Goal: Communication & Community: Share content

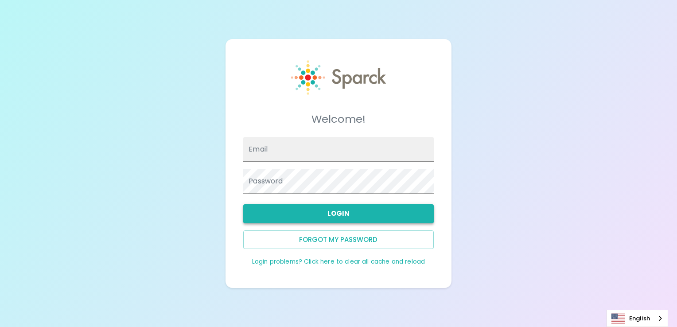
type input "[EMAIL_ADDRESS][DOMAIN_NAME]"
click at [346, 212] on button "Login" at bounding box center [338, 213] width 190 height 19
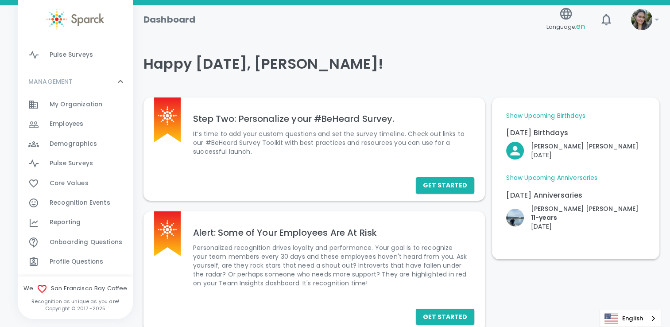
scroll to position [212, 0]
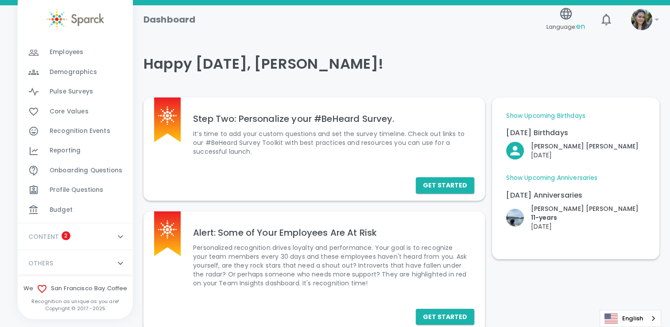
click at [88, 137] on div "Recognition Events 0" at bounding box center [75, 130] width 115 height 19
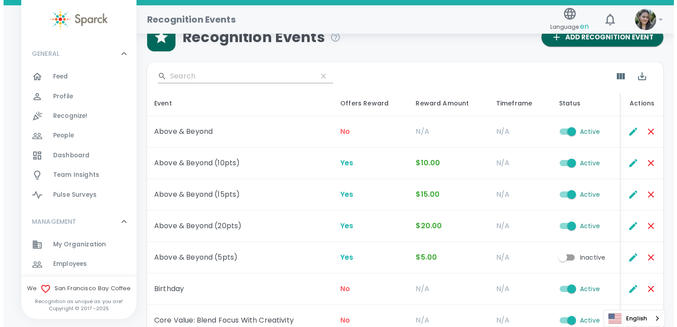
scroll to position [21, 0]
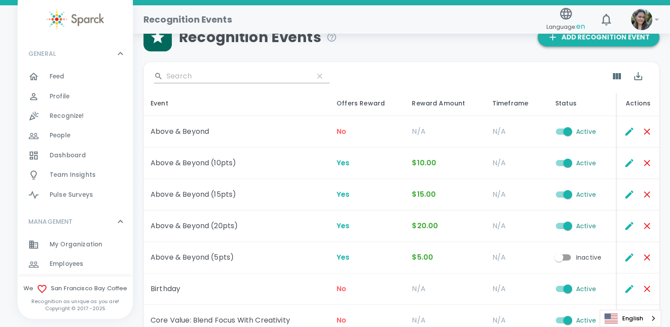
click at [571, 45] on button "Add Recognition Event" at bounding box center [599, 37] width 122 height 19
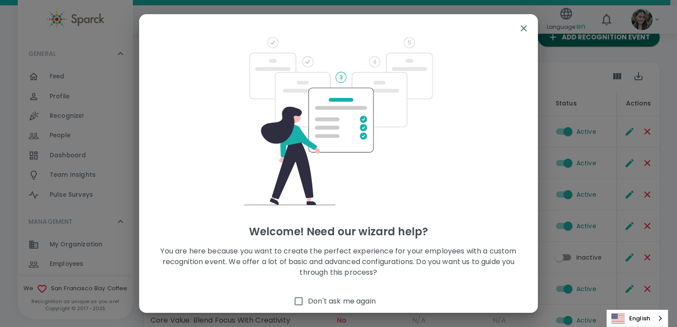
scroll to position [44, 0]
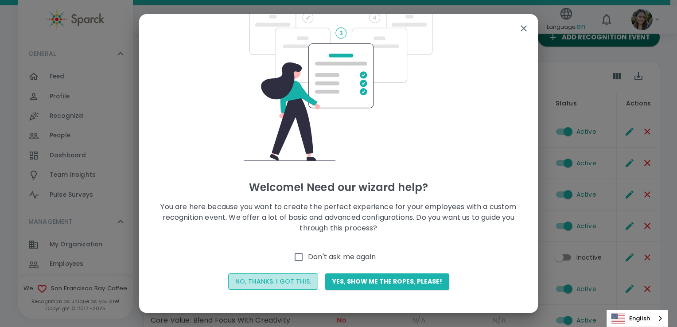
click at [276, 284] on button "No, thanks. I got this." at bounding box center [273, 281] width 90 height 16
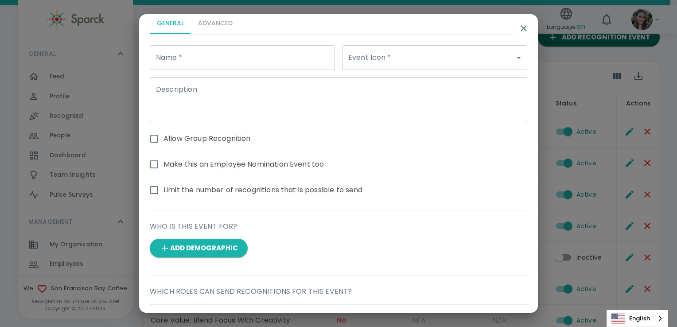
scroll to position [0, 0]
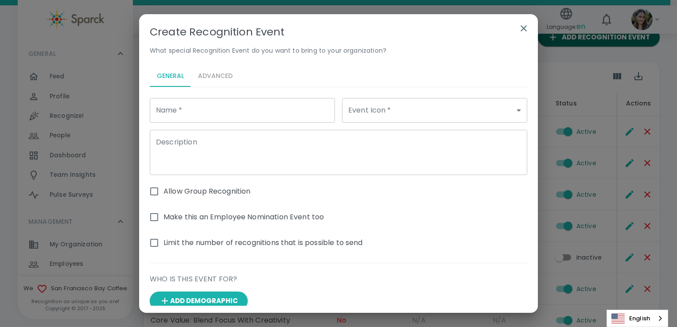
click at [217, 80] on div "General Advanced" at bounding box center [338, 76] width 377 height 21
click at [215, 75] on div "General Advanced" at bounding box center [338, 76] width 377 height 21
click at [212, 72] on div "General Advanced" at bounding box center [338, 76] width 377 height 21
click at [204, 78] on div "General Advanced" at bounding box center [338, 76] width 377 height 21
click at [200, 108] on input "Name   *" at bounding box center [242, 110] width 185 height 25
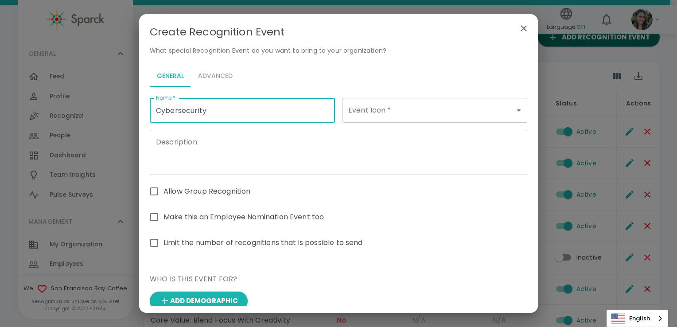
type input "Cybersecurity"
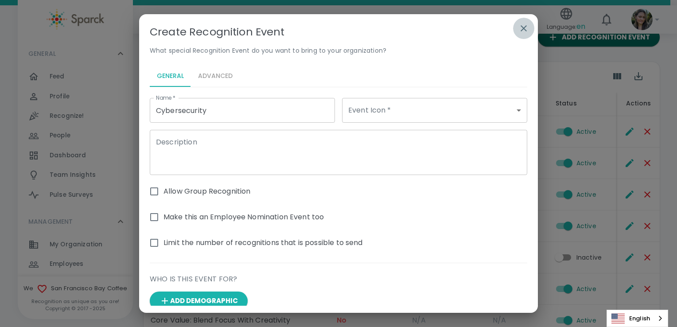
click at [519, 32] on icon "button" at bounding box center [523, 28] width 11 height 11
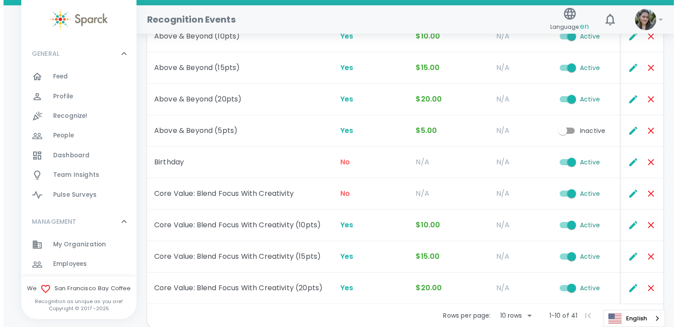
scroll to position [193, 0]
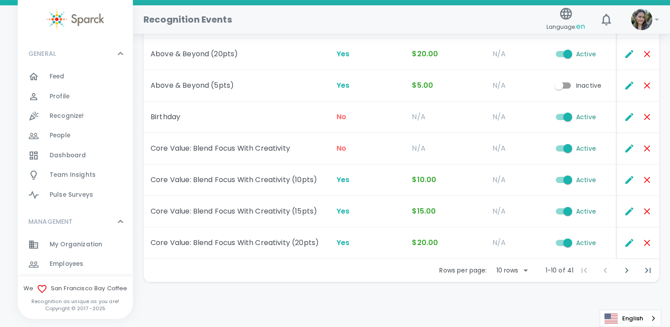
click at [523, 268] on body "Skip Navigation Recognition Events Language: en 0 ! GENERAL 0 Feed 0 Profile 0 …" at bounding box center [335, 67] width 670 height 521
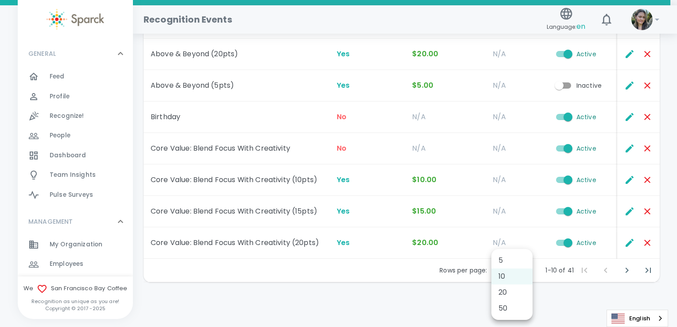
click at [509, 306] on li "50" at bounding box center [511, 308] width 41 height 16
type input "50"
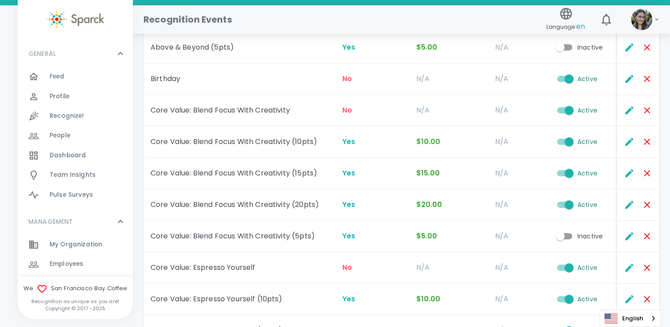
scroll to position [231, 0]
drag, startPoint x: 272, startPoint y: 132, endPoint x: 233, endPoint y: 143, distance: 41.4
click at [233, 143] on td "Core Value: Blend Focus With Creativity (10pts)" at bounding box center [240, 142] width 192 height 31
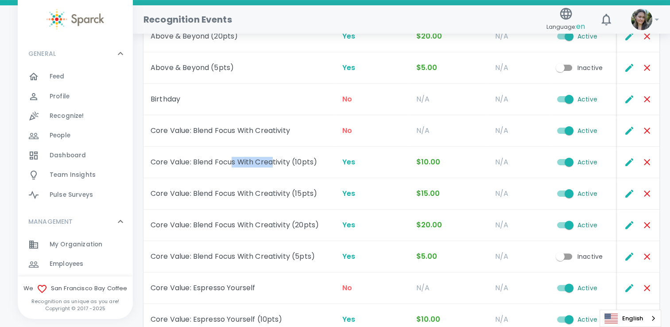
scroll to position [207, 0]
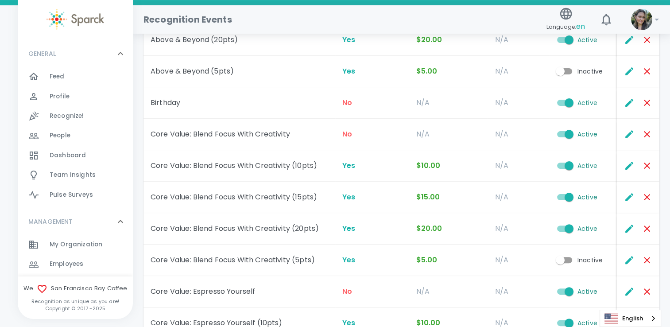
click at [255, 69] on td "Above & Beyond (5pts)" at bounding box center [240, 71] width 192 height 31
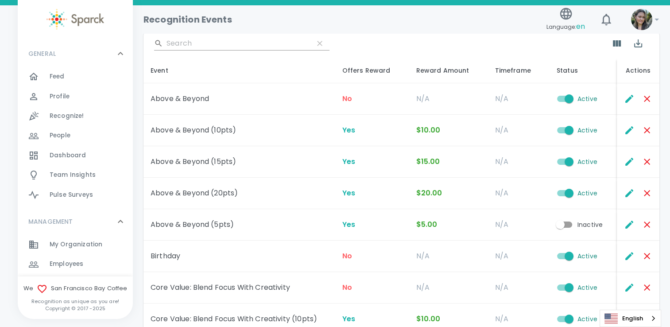
scroll to position [0, 0]
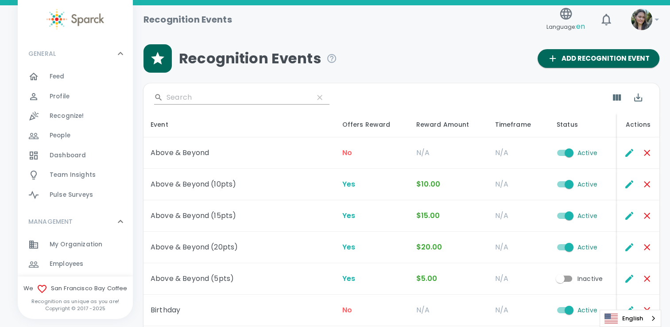
click at [72, 77] on div "Feed 0" at bounding box center [91, 76] width 83 height 12
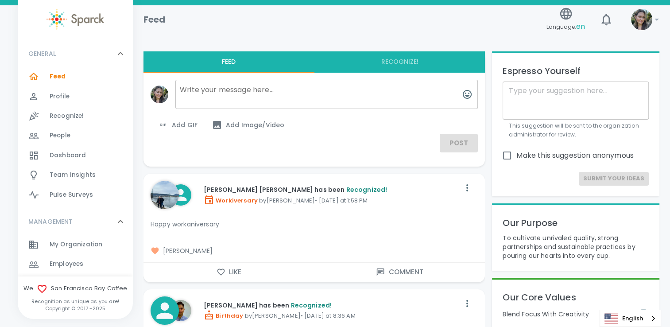
click at [401, 61] on button "Recognize!" at bounding box center [400, 61] width 171 height 21
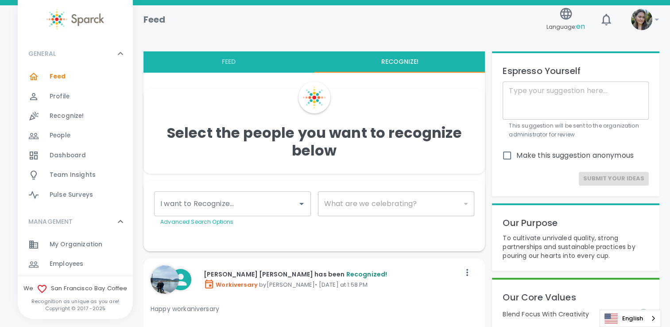
click at [231, 202] on div "I want to Recognize... I want to Recognize... Advanced Search Options" at bounding box center [232, 208] width 157 height 35
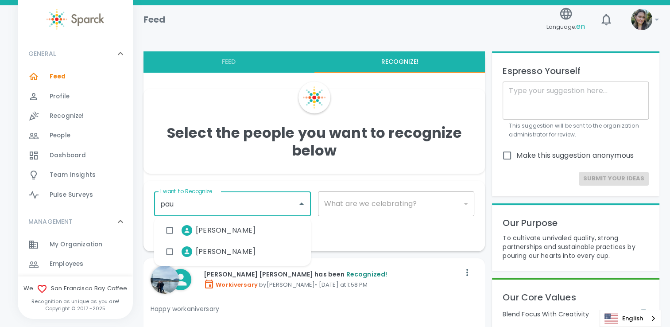
type input "[PERSON_NAME]"
click at [202, 255] on span "[PERSON_NAME]" at bounding box center [226, 251] width 60 height 11
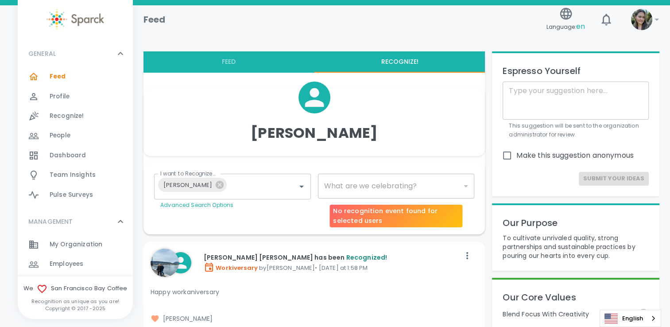
click at [400, 179] on div "​" at bounding box center [396, 186] width 157 height 25
click at [354, 185] on div "​" at bounding box center [396, 186] width 157 height 25
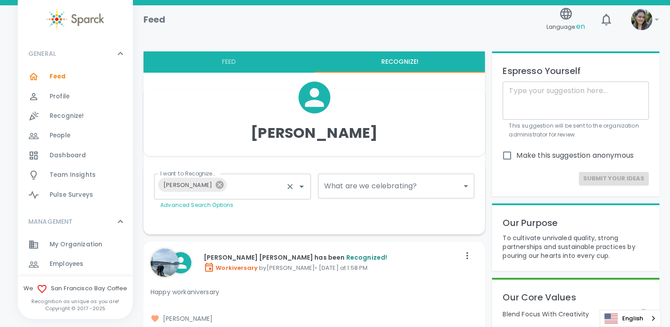
click at [215, 187] on icon at bounding box center [220, 185] width 10 height 10
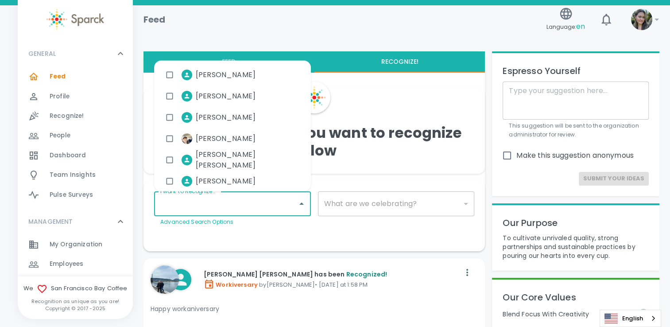
click at [185, 202] on div "I want to Recognize... I want to Recognize... Advanced Search Options" at bounding box center [232, 208] width 157 height 35
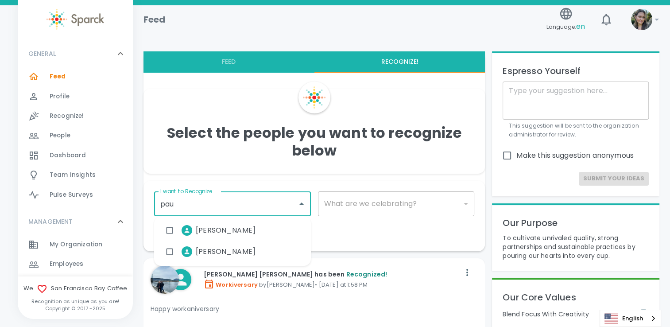
type input "[PERSON_NAME]"
click at [188, 234] on div at bounding box center [187, 230] width 11 height 11
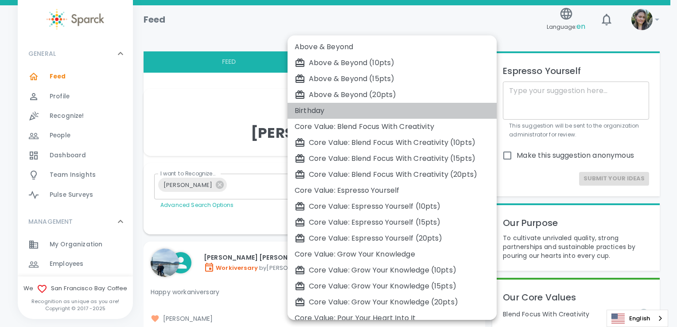
click at [345, 112] on div "Birthday" at bounding box center [392, 110] width 195 height 11
type input "2072"
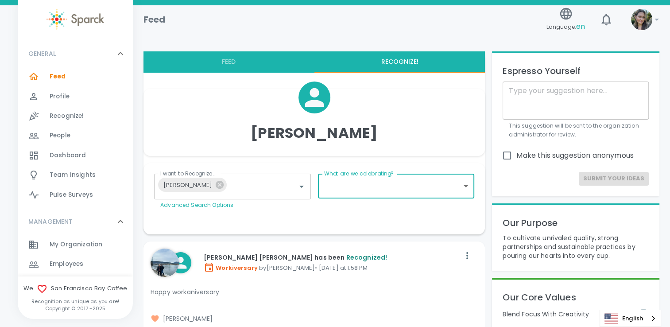
type input "2072"
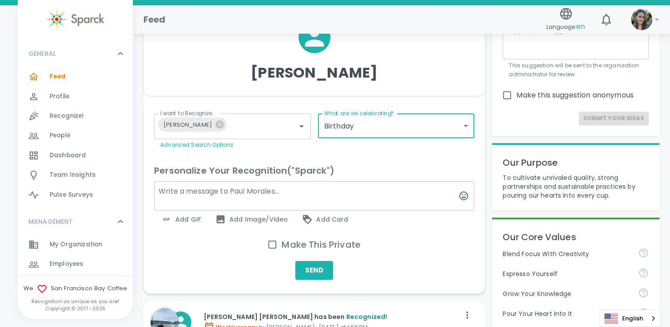
scroll to position [85, 0]
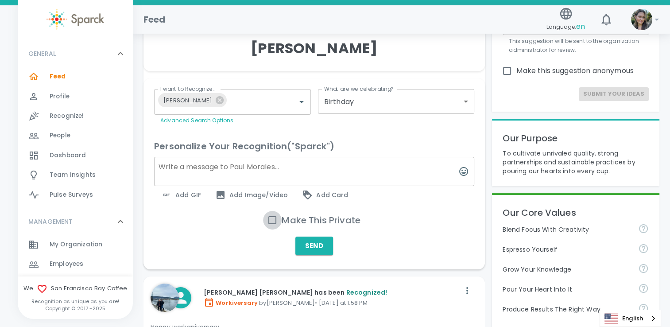
click at [273, 220] on input "Make This Private" at bounding box center [272, 220] width 19 height 19
click at [273, 219] on input "Make This Private" at bounding box center [272, 220] width 19 height 19
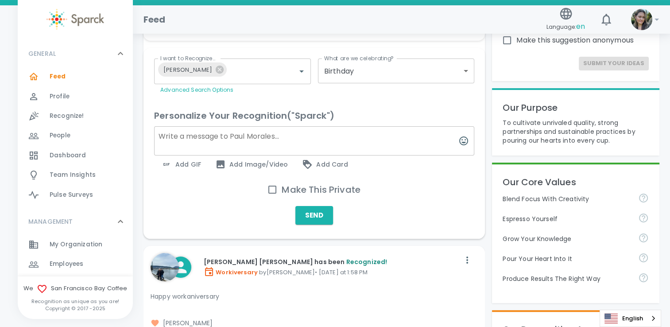
scroll to position [118, 0]
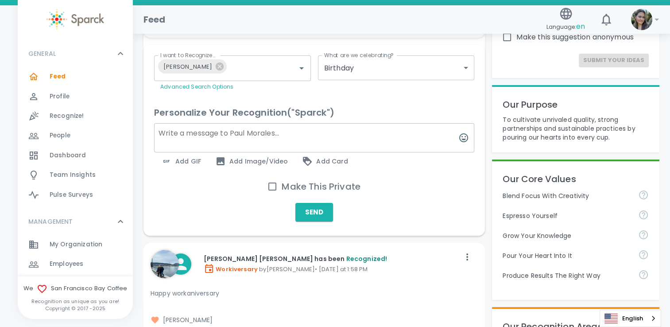
click at [273, 189] on input "Make This Private" at bounding box center [272, 186] width 19 height 19
checkbox input "true"
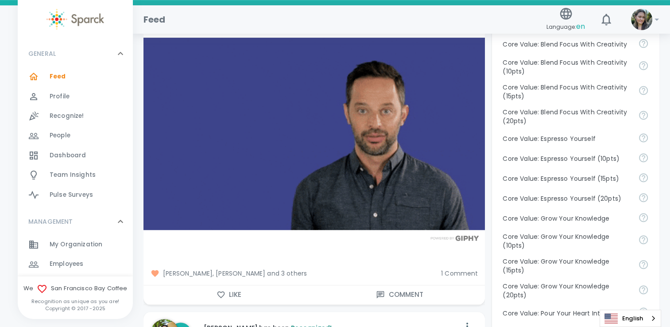
scroll to position [516, 0]
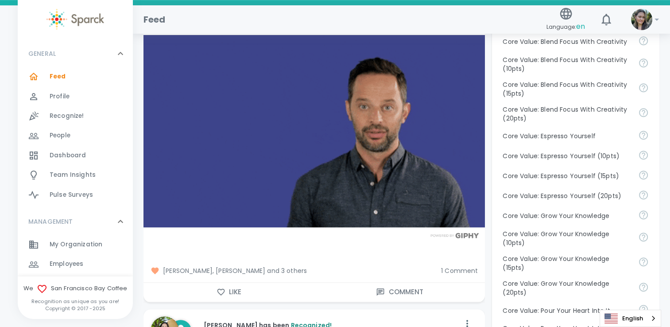
click at [229, 292] on button "Like" at bounding box center [229, 292] width 171 height 19
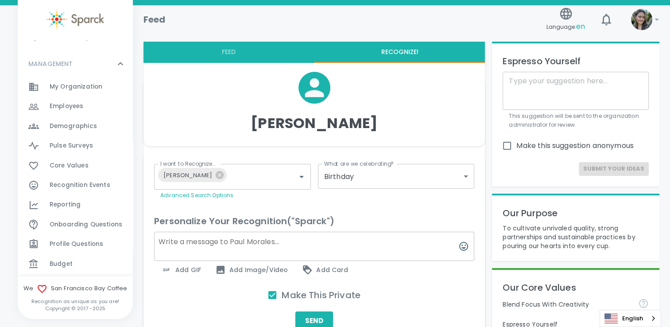
scroll to position [159, 0]
click at [77, 184] on span "Recognition Events" at bounding box center [80, 184] width 61 height 9
